Goal: Transaction & Acquisition: Purchase product/service

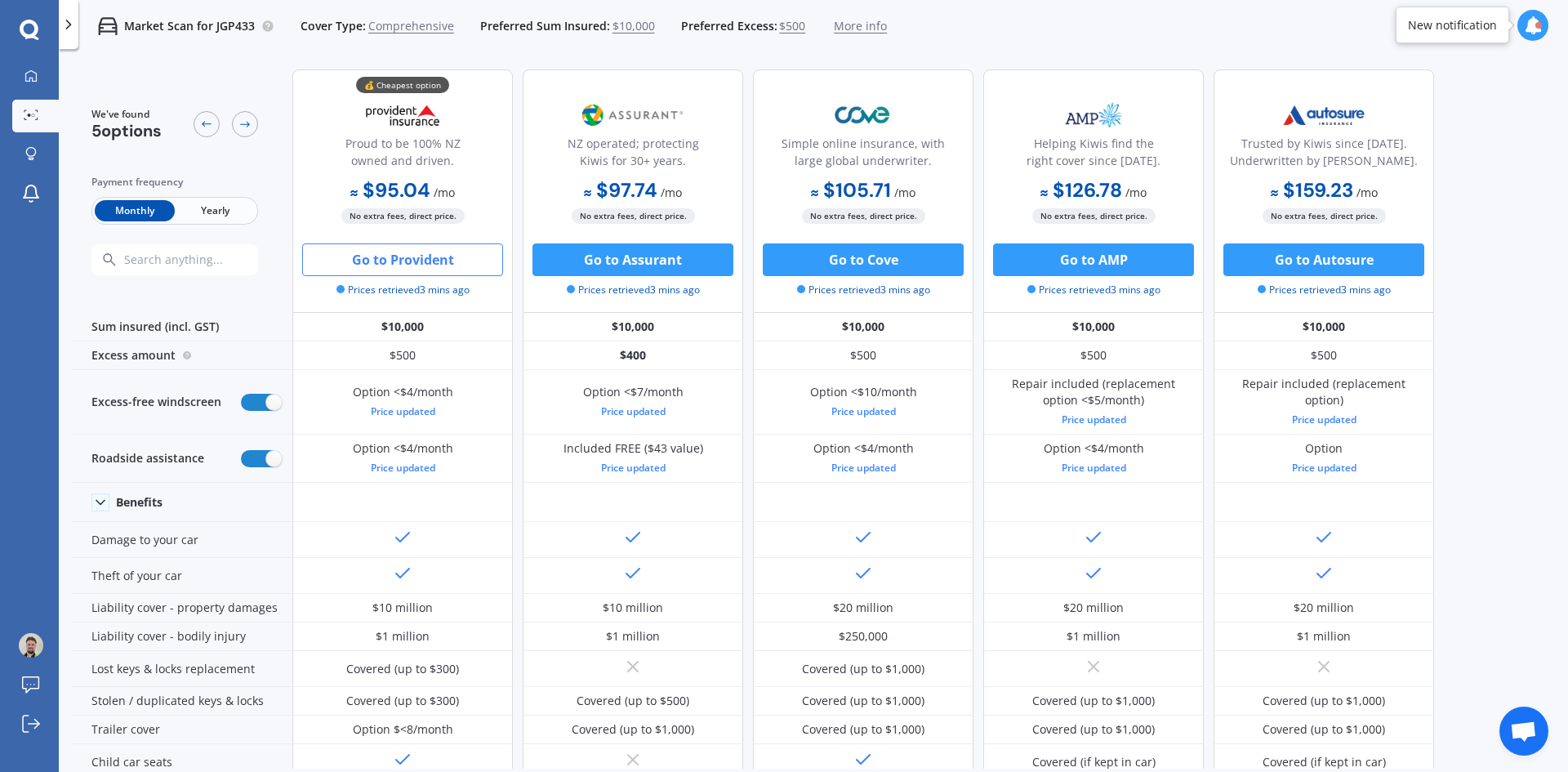
click at [355, 260] on button "Go to Provident" at bounding box center [402, 259] width 201 height 32
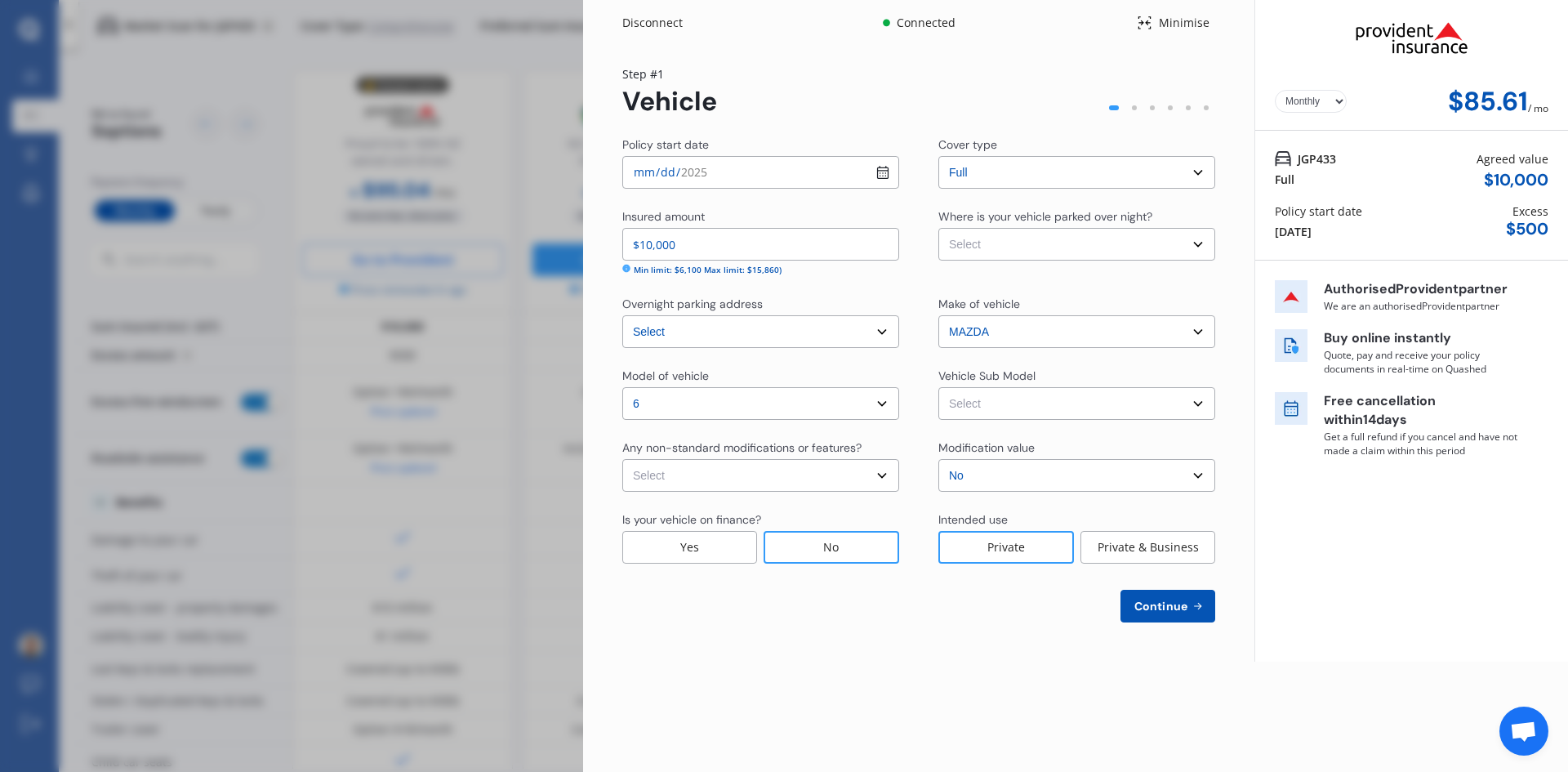
drag, startPoint x: 1301, startPoint y: 97, endPoint x: 1316, endPoint y: 109, distance: 19.2
click at [1301, 97] on select "Yearly Monthly" at bounding box center [1311, 102] width 72 height 23
click at [1275, 90] on select "Yearly Monthly" at bounding box center [1311, 102] width 72 height 23
click at [1309, 110] on select "Yearly Monthly" at bounding box center [1311, 102] width 72 height 23
select select "Monthly"
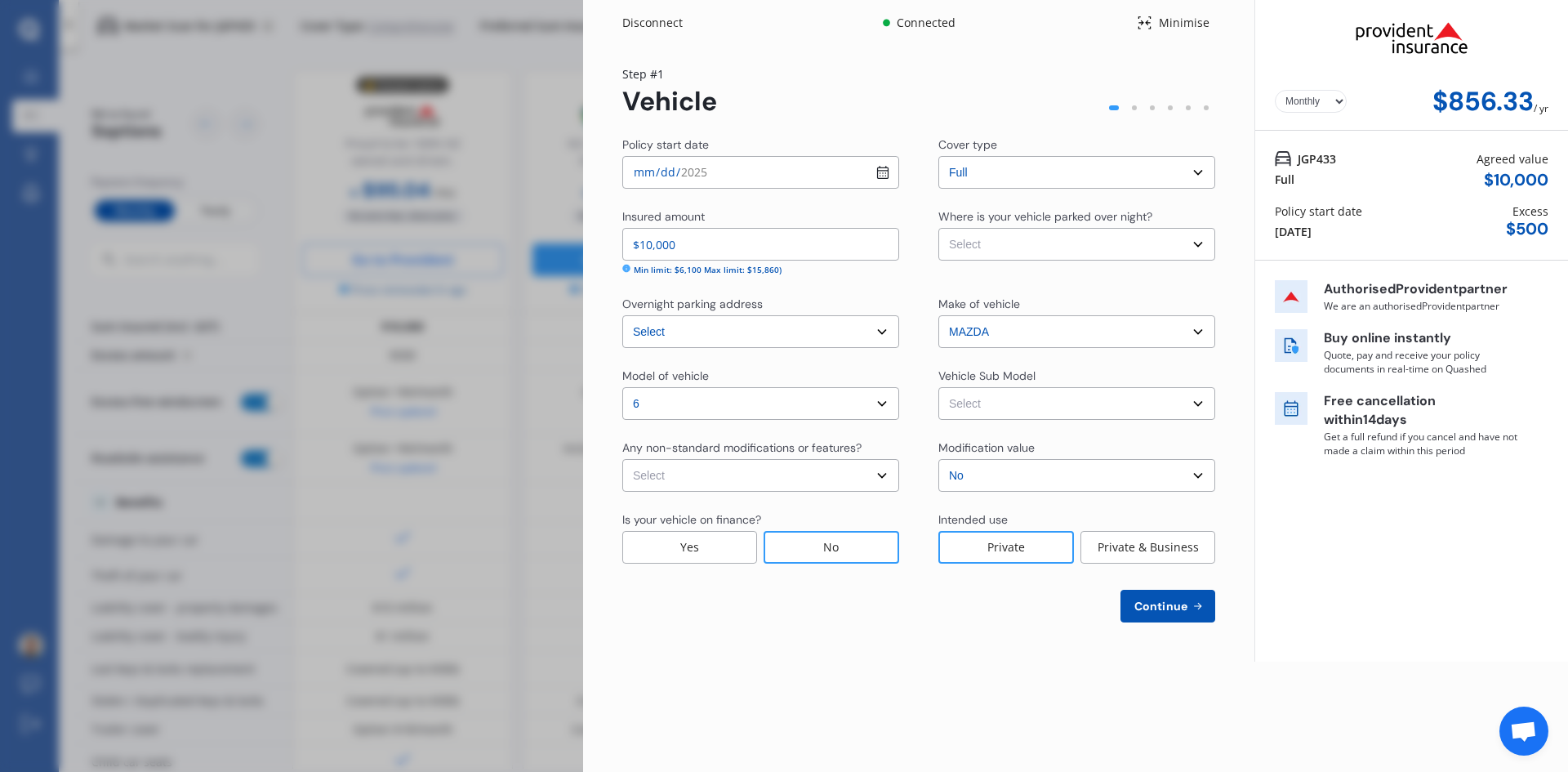
click at [1275, 90] on select "Yearly Monthly" at bounding box center [1311, 102] width 72 height 23
click at [1174, 604] on span "Continue" at bounding box center [1161, 607] width 60 height 13
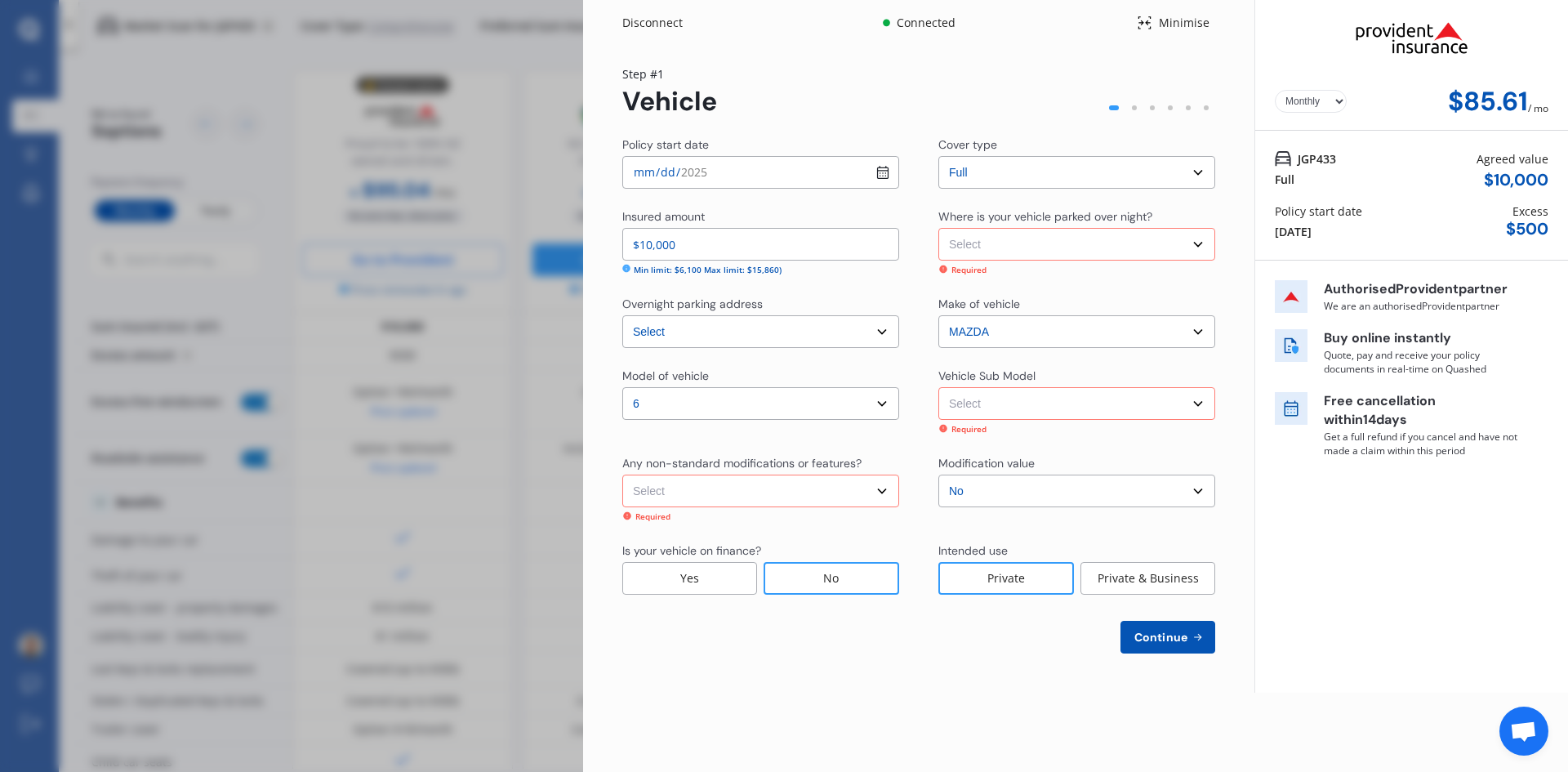
click at [989, 250] on select "Select Garage (fully enclosed) Off Street Parking Other" at bounding box center [1077, 244] width 277 height 32
select select "OTHER"
click at [939, 228] on select "Select Garage (fully enclosed) Off Street Parking Other" at bounding box center [1077, 244] width 277 height 32
click at [1023, 391] on select "Select Mazda6 GJ GSX. Sedan 4dr Skyactiv-Drive 6sp 2.5i MY15" at bounding box center [1077, 404] width 277 height 32
select select "NZVMAZD2015AEAS"
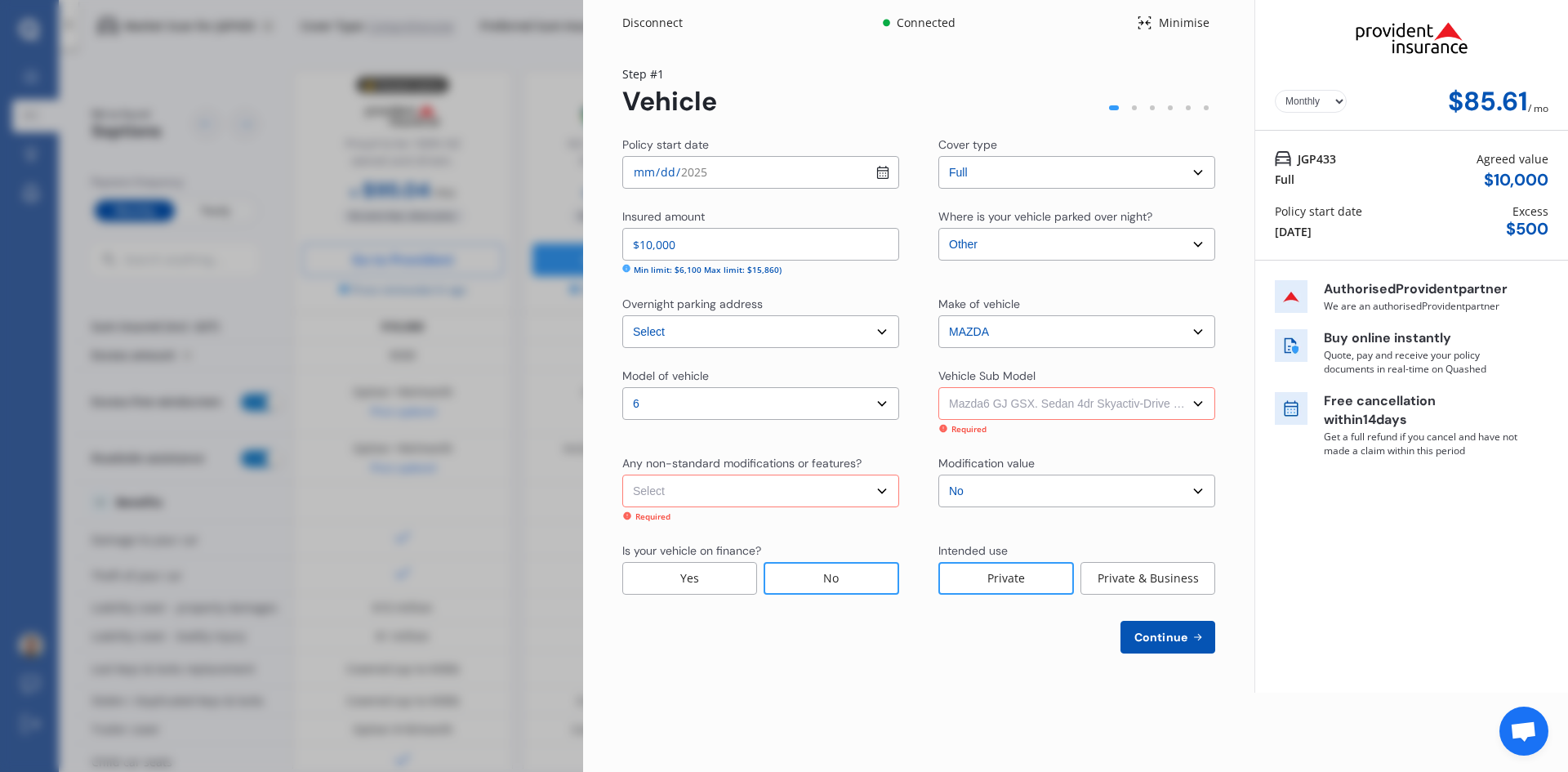
click at [939, 387] on select "Select Mazda6 GJ GSX. Sedan 4dr Skyactiv-Drive 6sp 2.5i MY15" at bounding box center [1077, 404] width 277 height 32
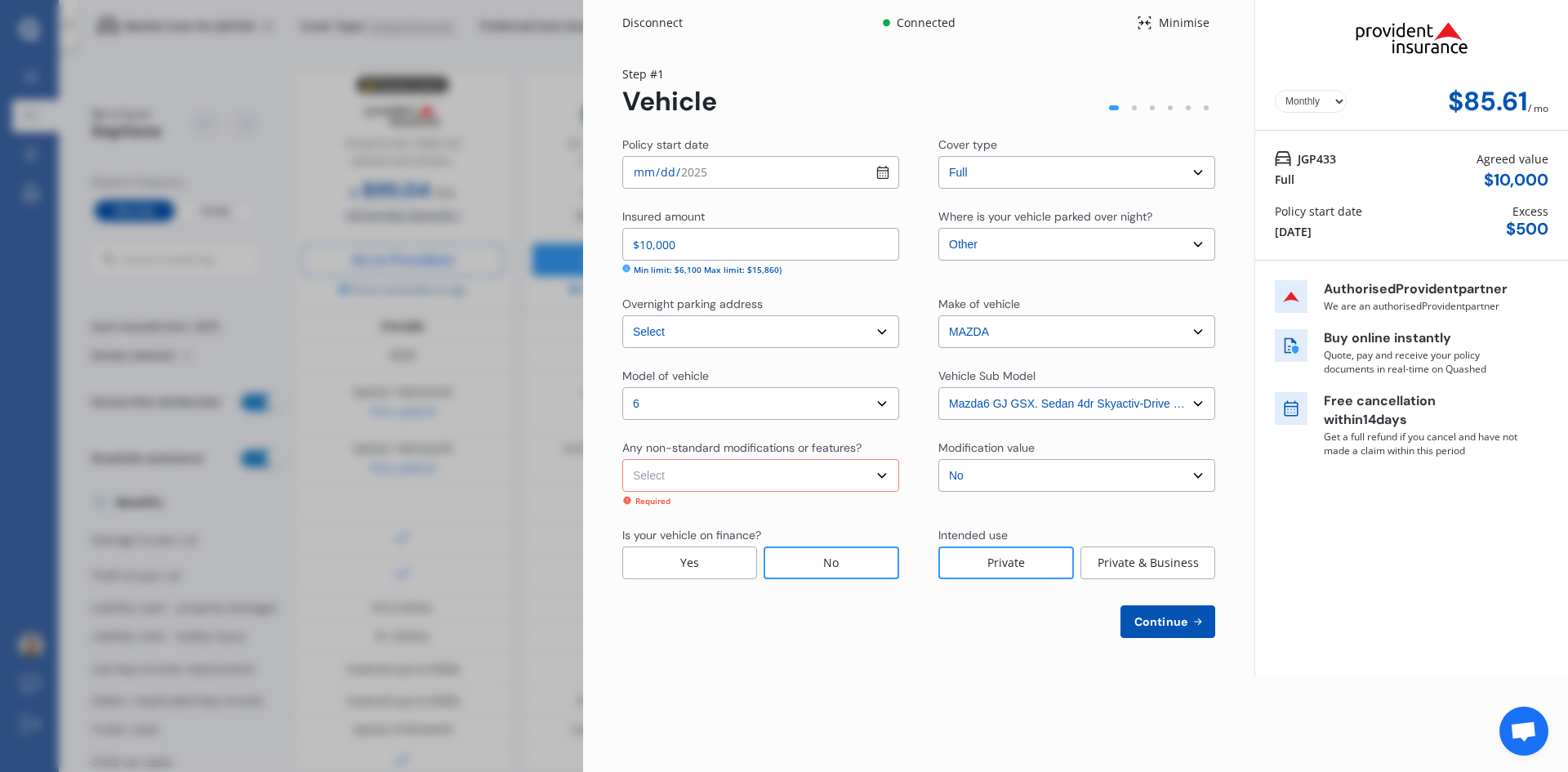
drag, startPoint x: 854, startPoint y: 475, endPoint x: 850, endPoint y: 482, distance: 8.1
click at [854, 475] on select "Select None [MEDICAL_DATA] System(NOS) Roll Cage Full Racing Harness" at bounding box center [761, 476] width 277 height 32
select select "none"
click at [623, 460] on select "Select None [MEDICAL_DATA] System(NOS) Roll Cage Full Racing Harness" at bounding box center [761, 476] width 277 height 32
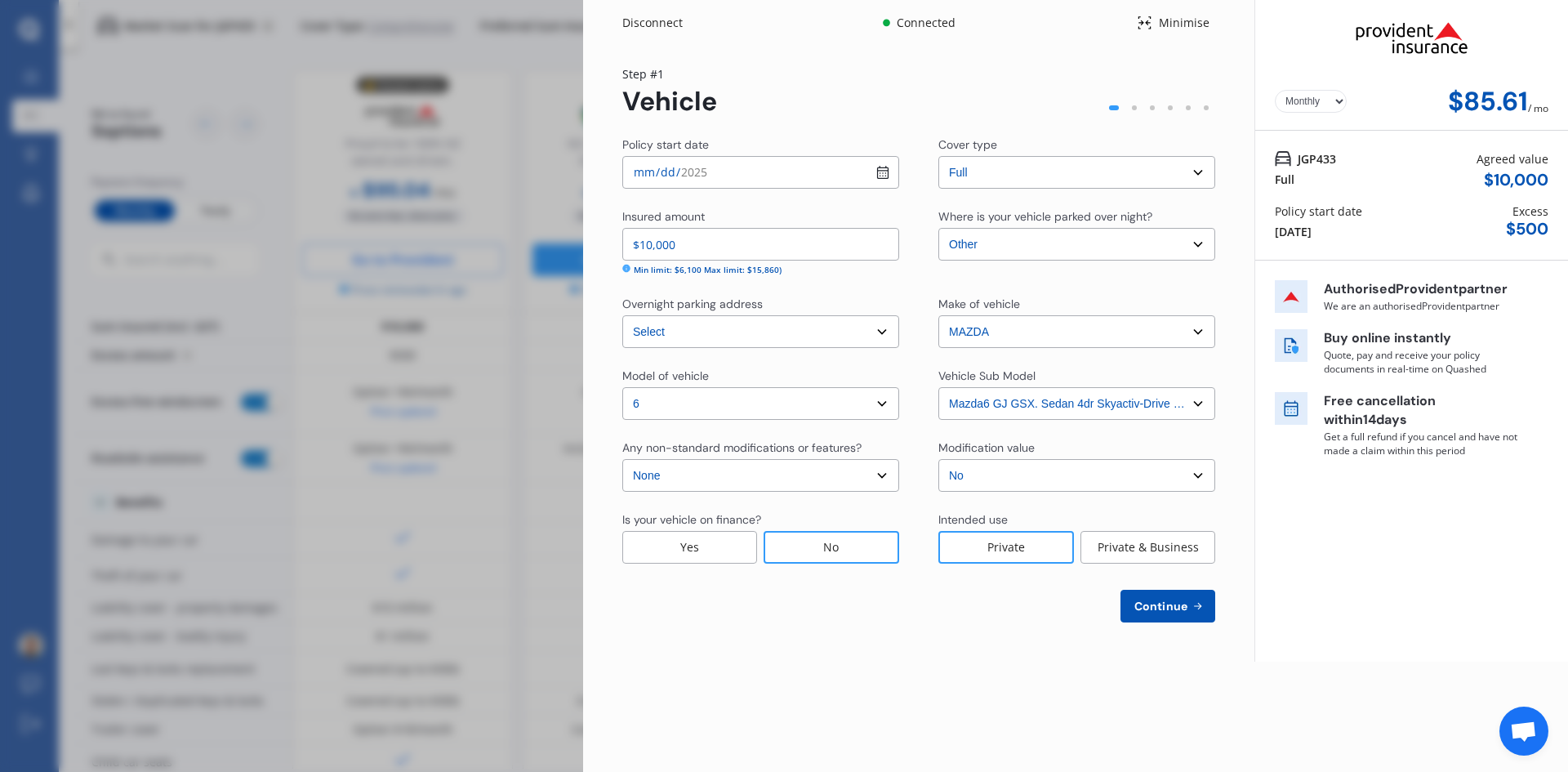
click at [1166, 601] on span "Continue" at bounding box center [1161, 607] width 60 height 13
select select "16"
select select "02"
select select "2000"
select select "NZ_FULL"
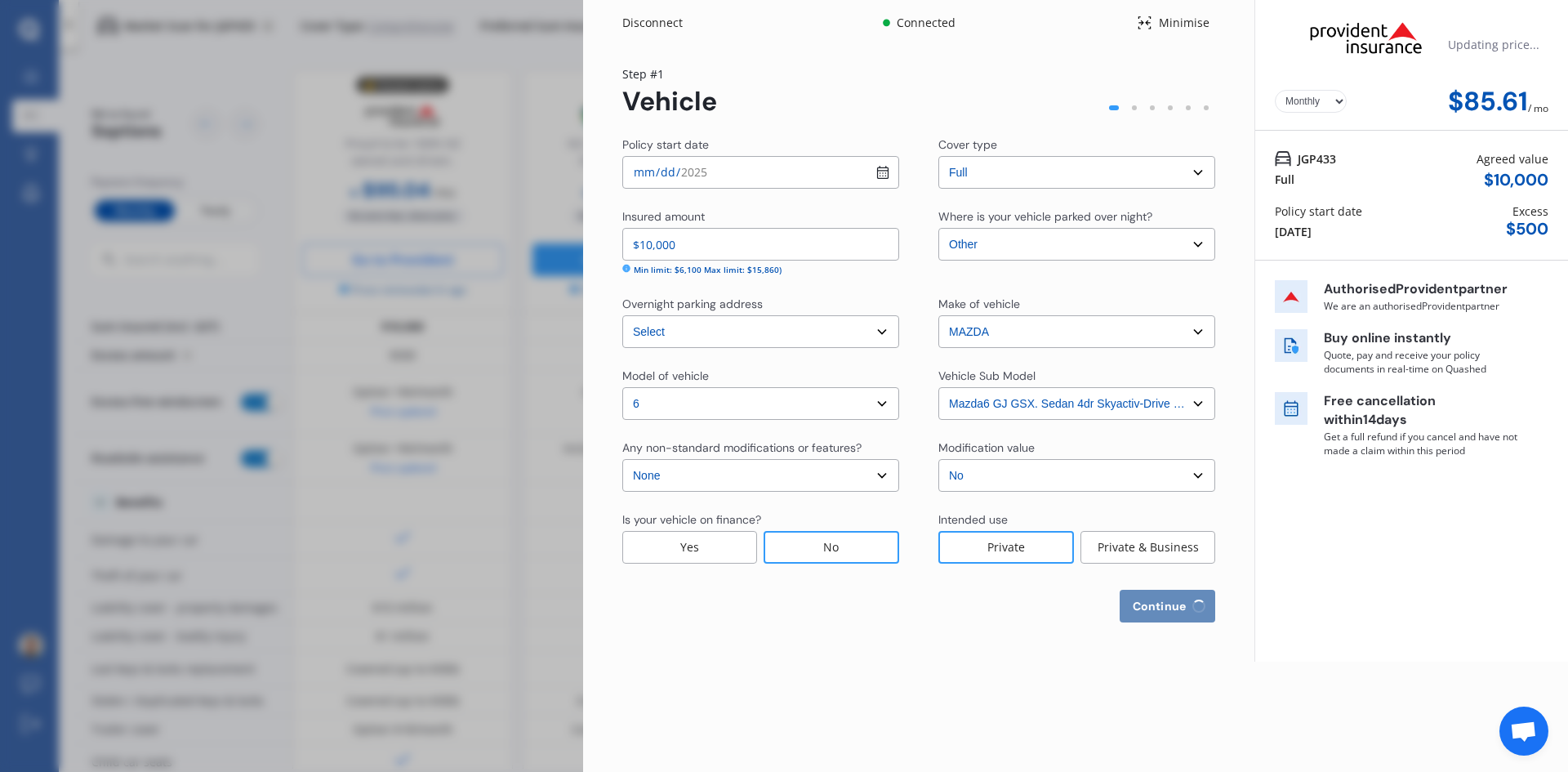
select select "0"
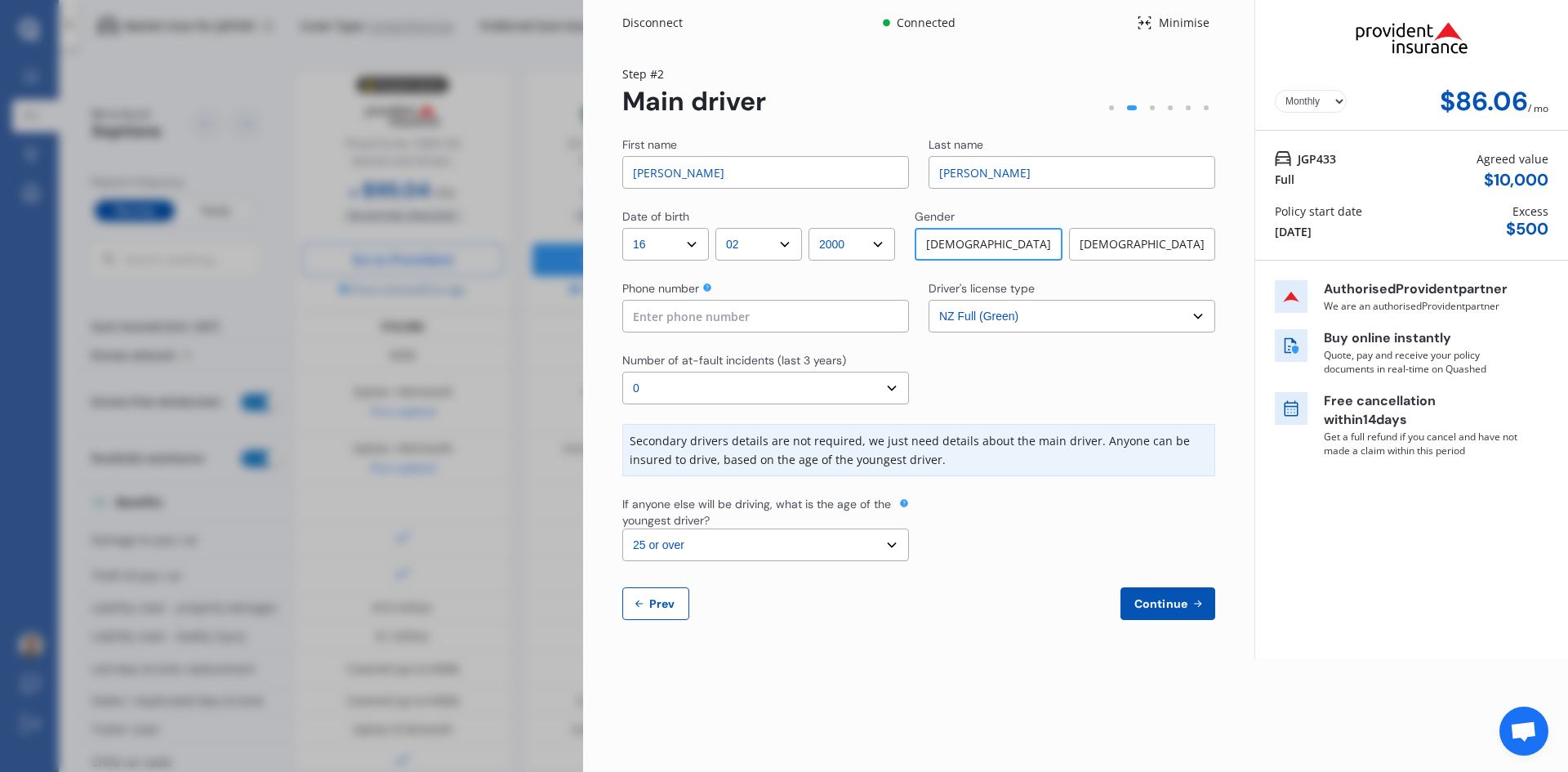
click at [842, 552] on select "Select the age of the youngest driver. 16 17 18 19 20 21 22 23 24 25 or over" at bounding box center [766, 545] width 287 height 32
click at [623, 529] on select "Select the age of the youngest driver. 16 17 18 19 20 21 22 23 24 25 or over" at bounding box center [766, 545] width 287 height 32
click at [904, 504] on icon at bounding box center [904, 503] width 9 height 9
click at [886, 525] on div "If anyone else will be driving, what is the age of the youngest driver?" at bounding box center [759, 512] width 273 height 32
click at [808, 539] on select "Select the age of the youngest driver. 16 17 18 19 20 21 22 23 24 25 or over" at bounding box center [766, 545] width 287 height 32
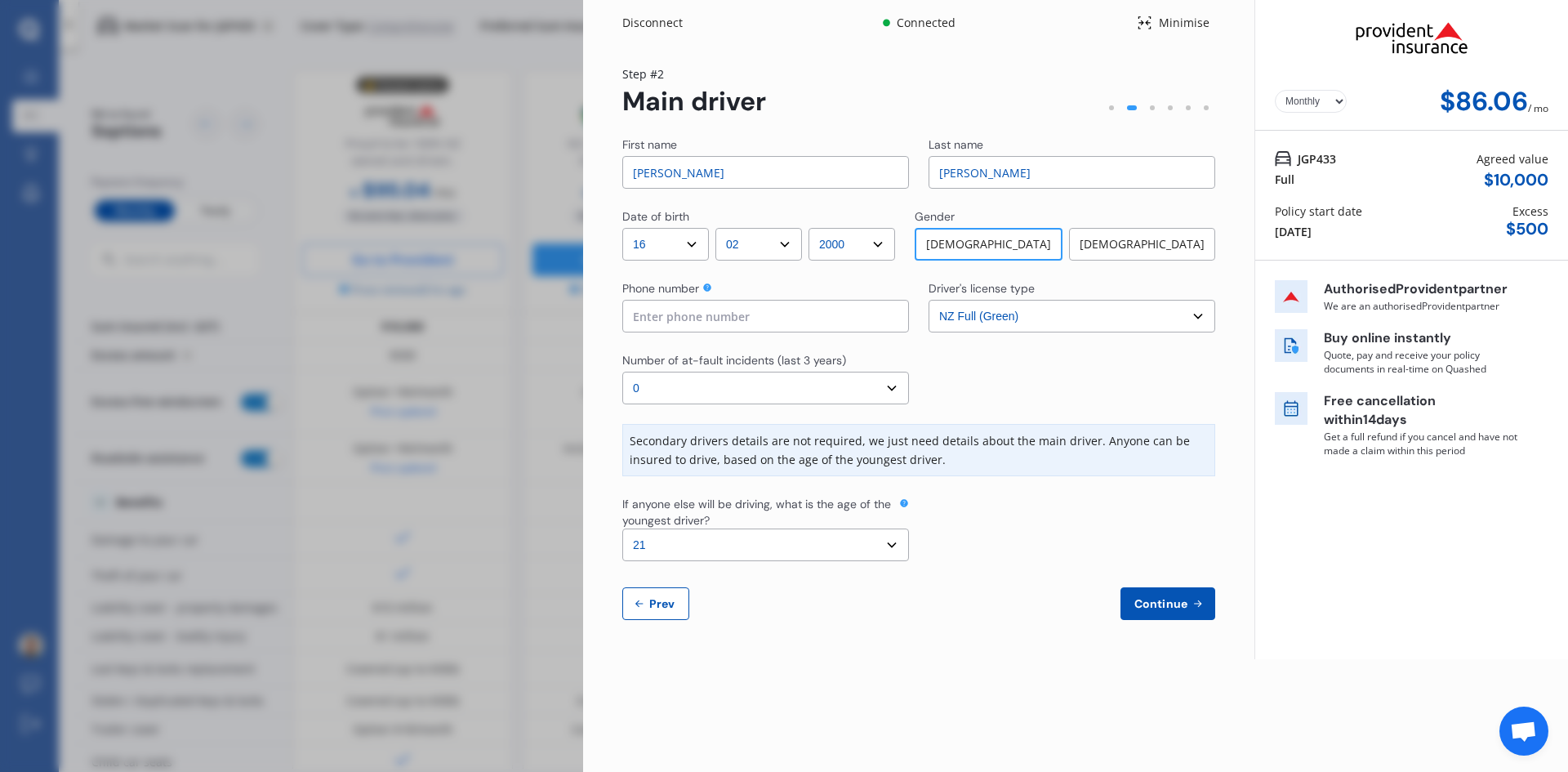
select select "20"
click at [623, 529] on select "Select the age of the youngest driver. 16 17 18 19 20 21 22 23 24 25 or over" at bounding box center [766, 545] width 287 height 32
click at [842, 320] on input at bounding box center [766, 316] width 287 height 32
type input "0212693844"
click at [681, 252] on select "DD 01 02 03 04 05 06 07 08 09 10 11 12 13 14 15 16 17 18 19 20 21 22 23 24 25 2…" at bounding box center [665, 244] width 86 height 32
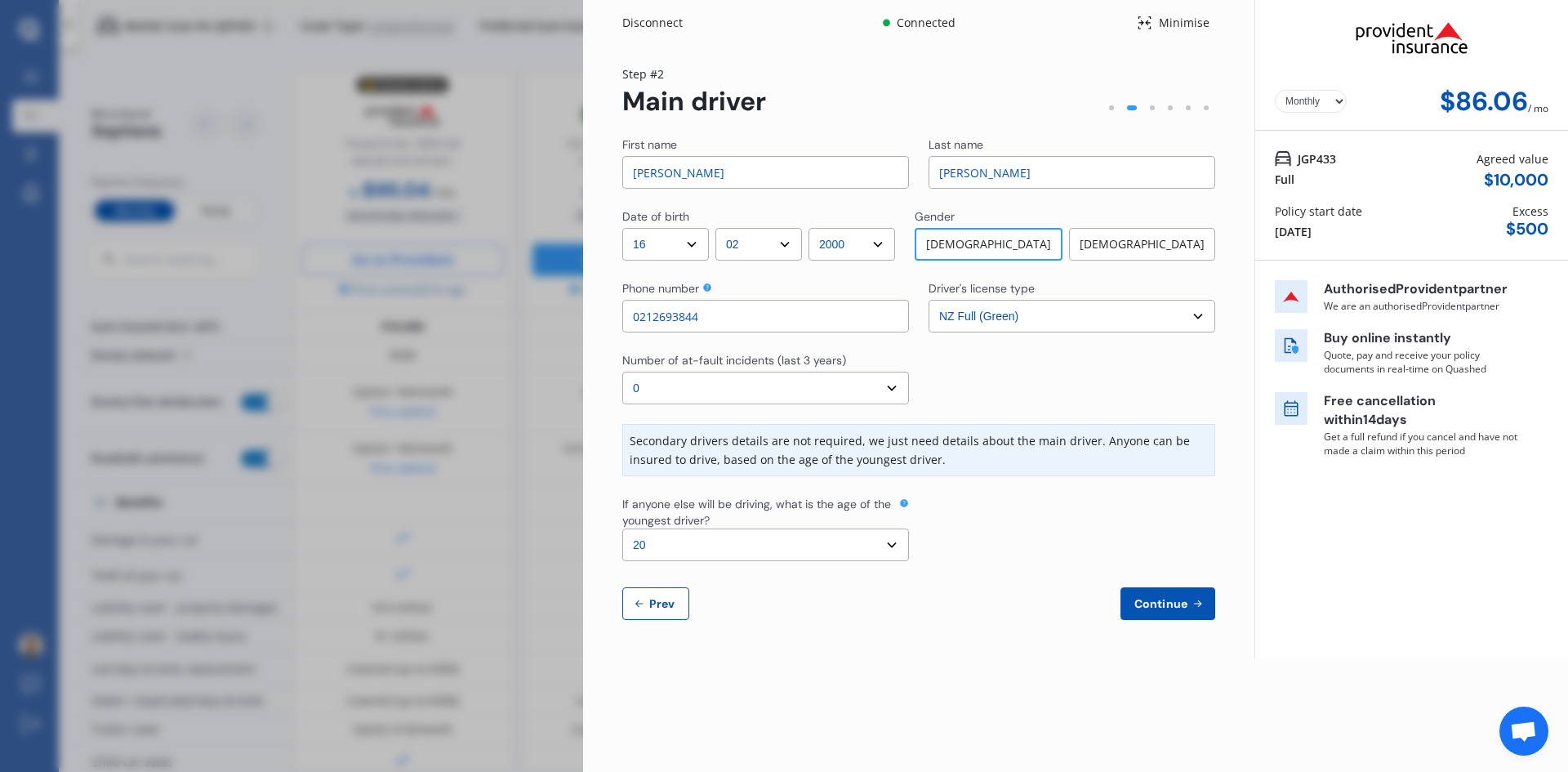
select select "07"
click at [623, 228] on select "DD 01 02 03 04 05 06 07 08 09 10 11 12 13 14 15 16 17 18 19 20 21 22 23 24 25 2…" at bounding box center [665, 244] width 86 height 32
click at [738, 276] on div "First name [PERSON_NAME] Last name [PERSON_NAME] Date of birth DD 01 02 03 04 0…" at bounding box center [919, 378] width 593 height 483
click at [748, 260] on select "MM 01 02 03 04 05 06 07 08 09 10 11 12" at bounding box center [758, 244] width 86 height 32
select select "06"
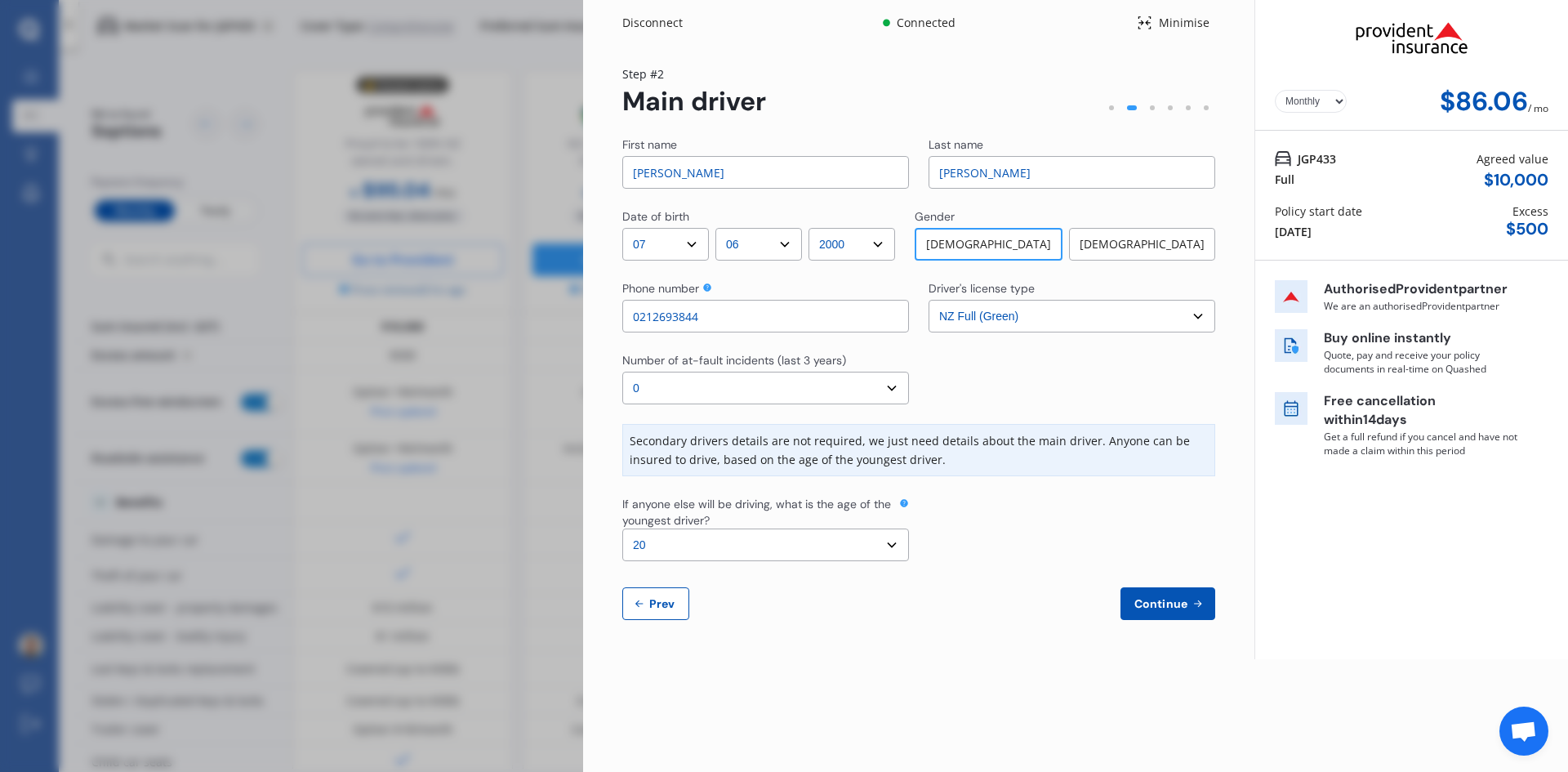
click at [719, 228] on select "MM 01 02 03 04 05 06 07 08 09 10 11 12" at bounding box center [758, 244] width 86 height 32
click at [1180, 602] on span "Continue" at bounding box center [1161, 604] width 60 height 13
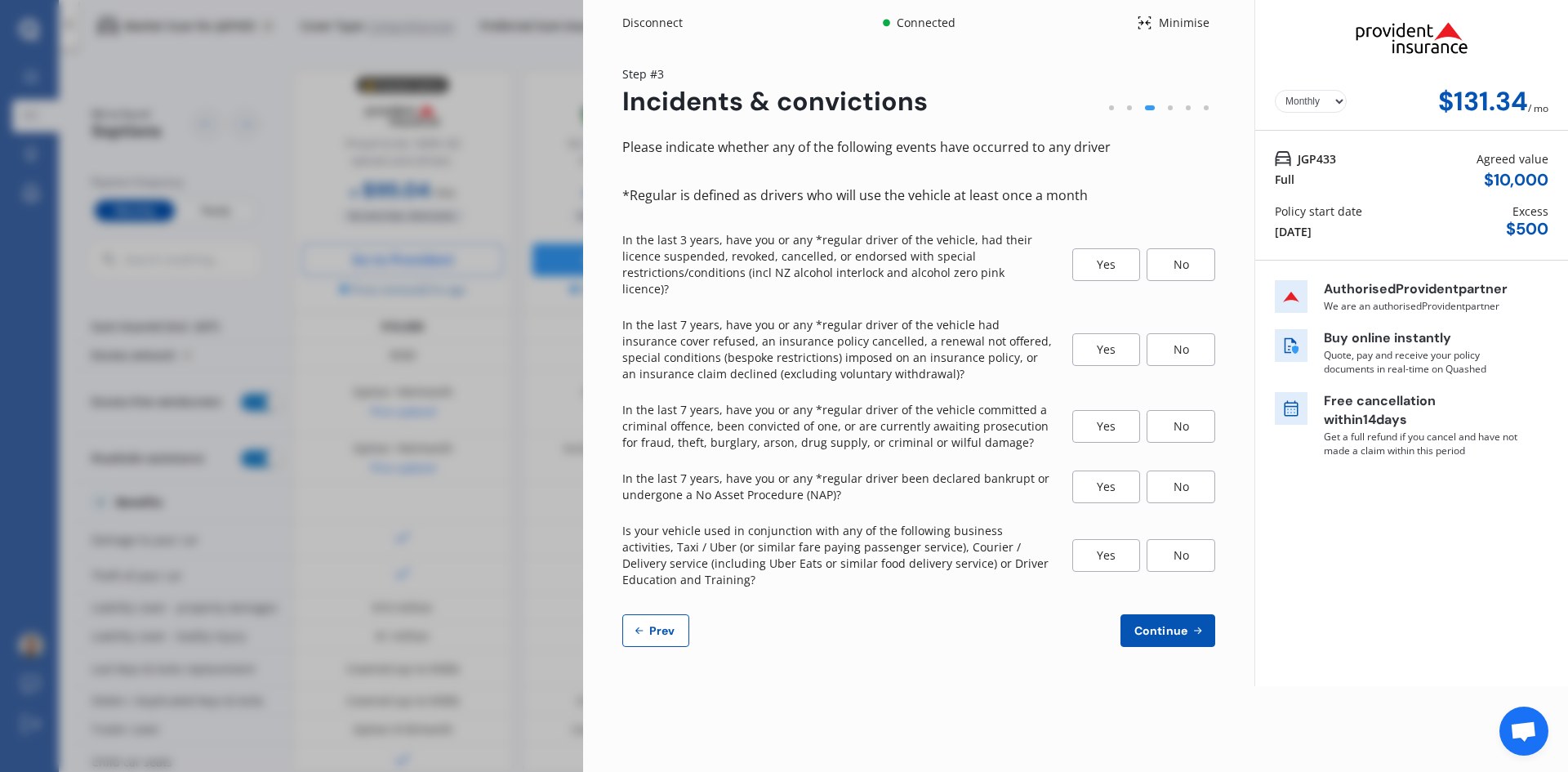
click at [655, 624] on span "Prev" at bounding box center [663, 631] width 32 height 13
select select "07"
select select "06"
select select "2000"
select select "NZ_FULL"
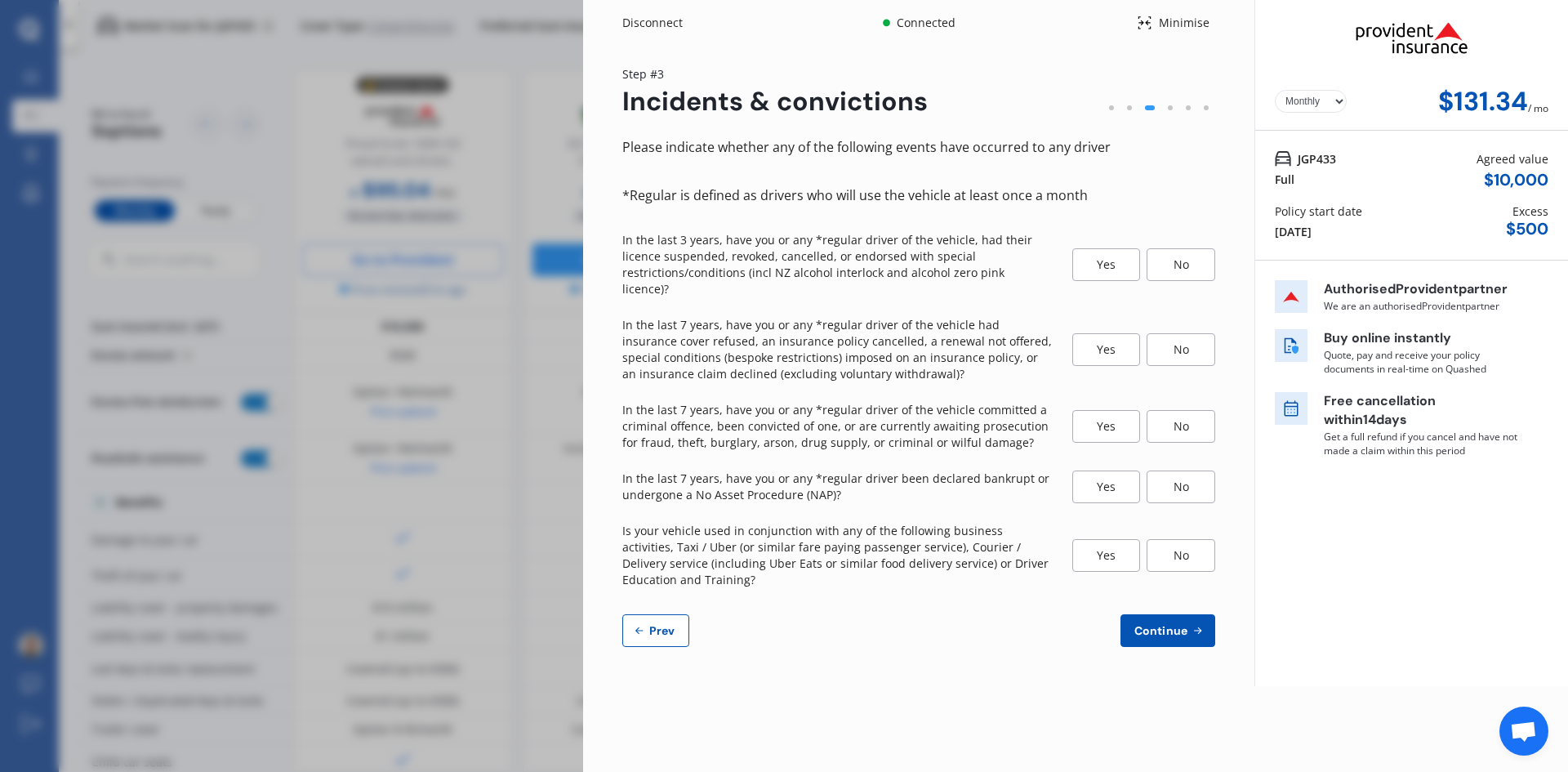
select select "0"
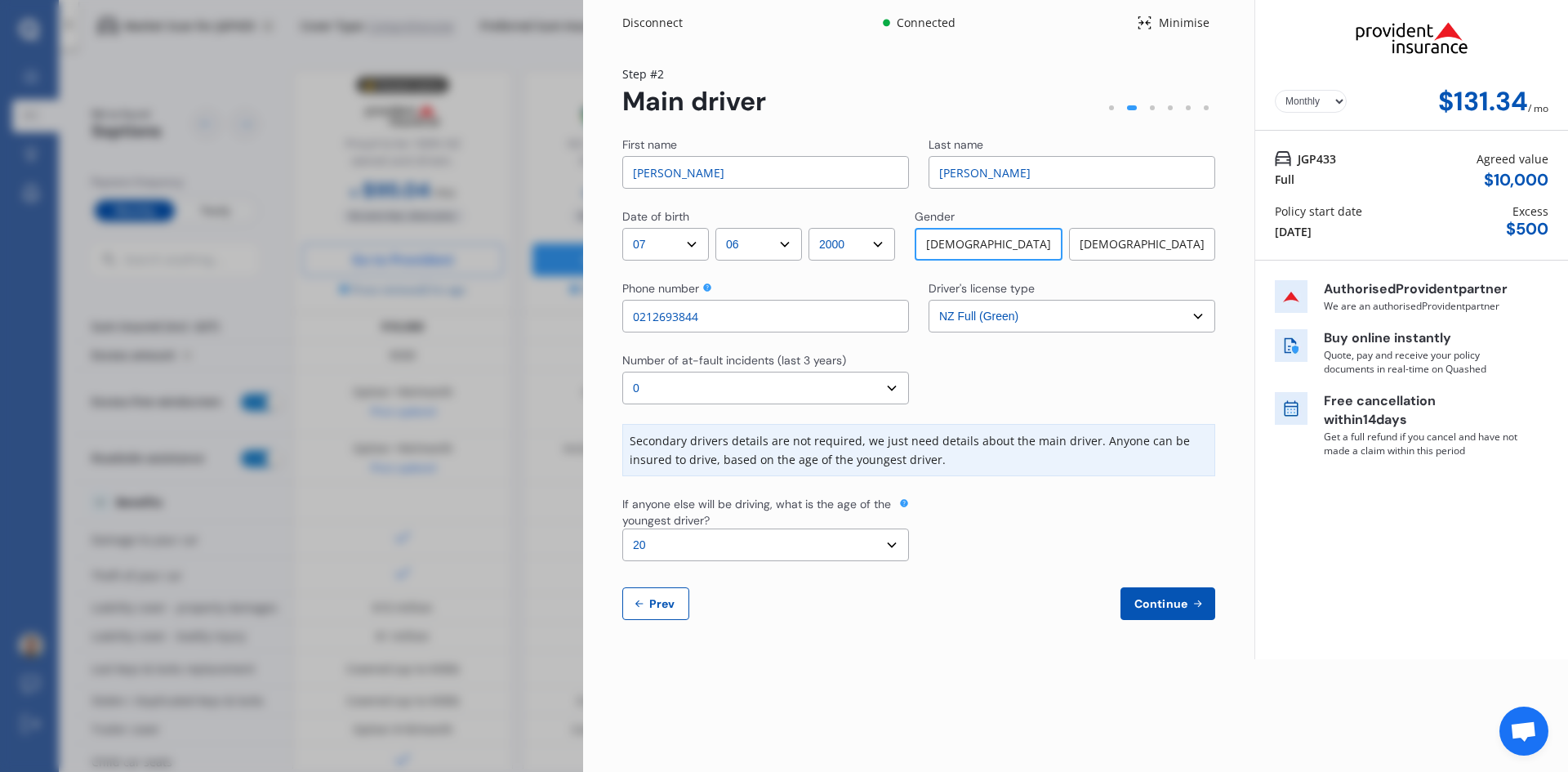
click at [676, 558] on select "Select the age of the youngest driver. 16 17 18 19 20 21 22 23 24 25 or over" at bounding box center [766, 545] width 287 height 32
select select "25"
click at [623, 529] on select "Select the age of the youngest driver. 16 17 18 19 20 21 22 23 24 25 or over" at bounding box center [766, 545] width 287 height 32
click at [1140, 602] on span "Continue" at bounding box center [1161, 604] width 60 height 13
